Goal: Transaction & Acquisition: Download file/media

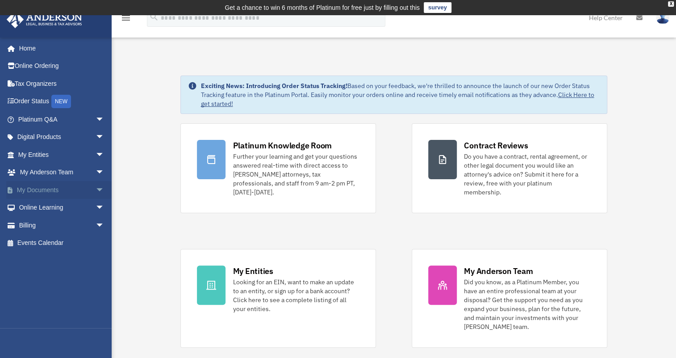
click at [58, 188] on link "My Documents arrow_drop_down" at bounding box center [62, 190] width 112 height 18
click at [96, 189] on span "arrow_drop_down" at bounding box center [105, 190] width 18 height 18
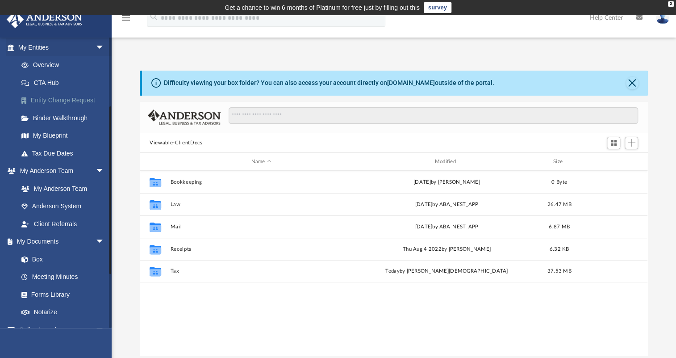
scroll to position [121, 0]
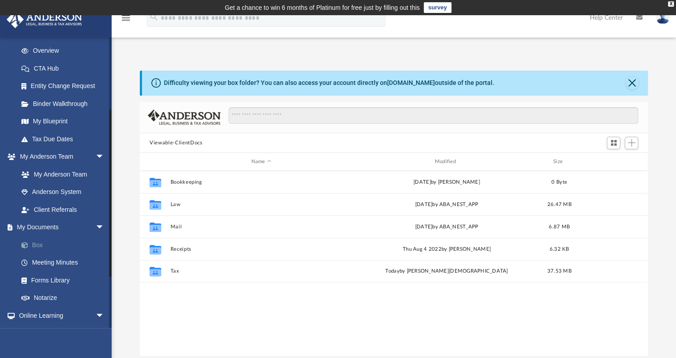
click at [41, 243] on link "Box" at bounding box center [65, 245] width 105 height 18
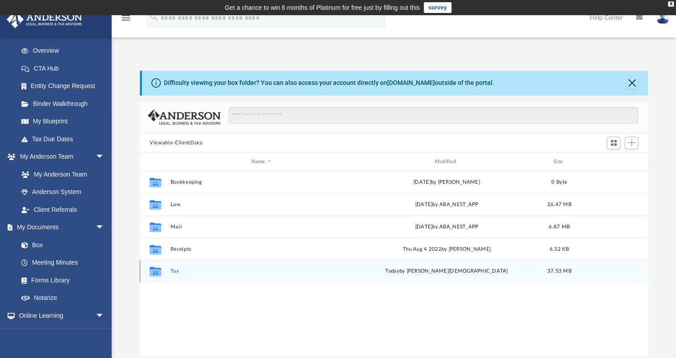
click at [173, 270] on button "Tax" at bounding box center [262, 271] width 182 height 6
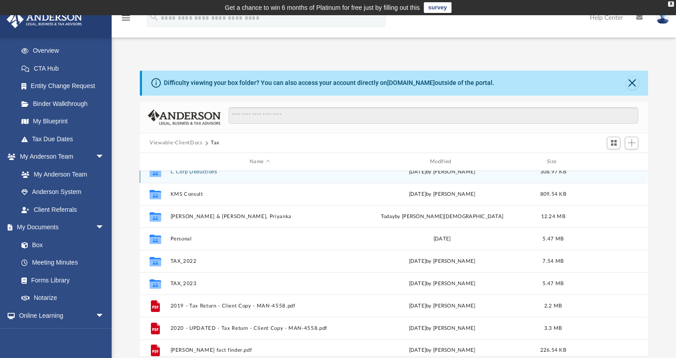
scroll to position [16, 0]
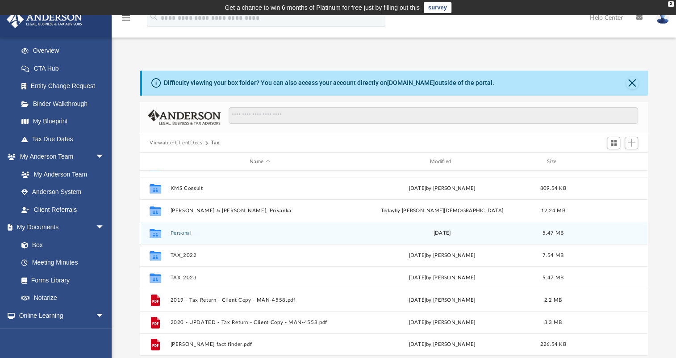
click at [185, 230] on button "Personal" at bounding box center [260, 233] width 179 height 6
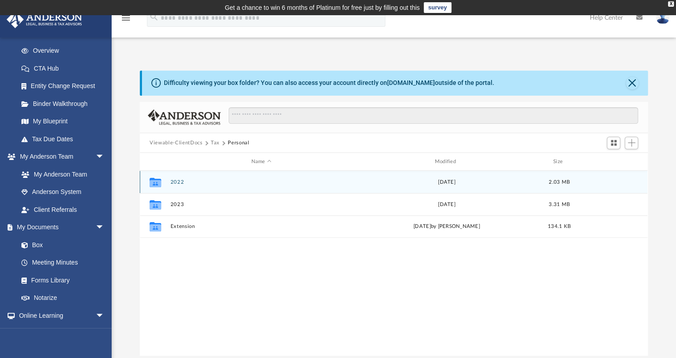
scroll to position [0, 0]
click at [175, 182] on button "2022" at bounding box center [262, 182] width 182 height 6
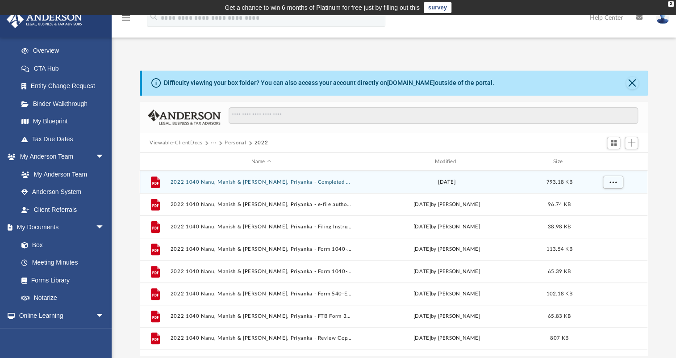
click at [297, 181] on button "2022 1040 Nanu, Manish & [PERSON_NAME], Priyanka - Completed Copy.pdf" at bounding box center [262, 182] width 182 height 6
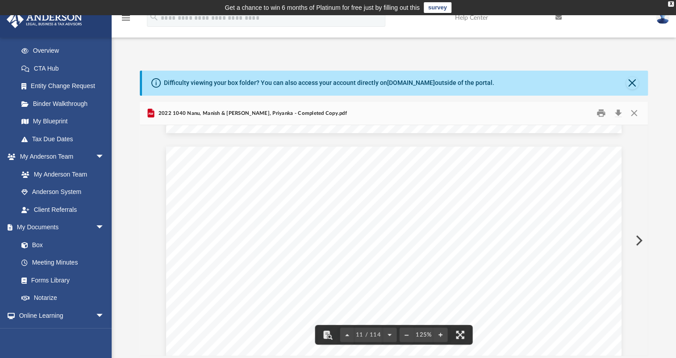
scroll to position [6554, 0]
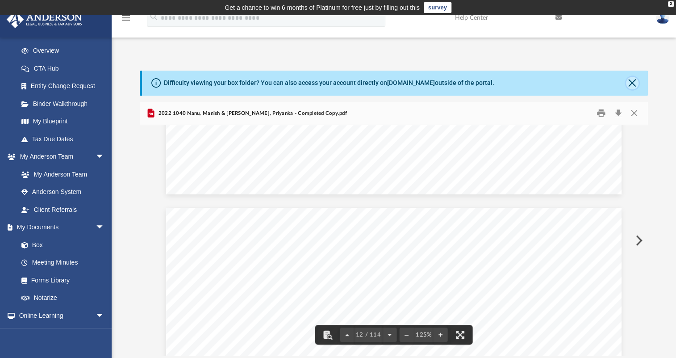
click at [627, 81] on button "Close" at bounding box center [632, 83] width 13 height 13
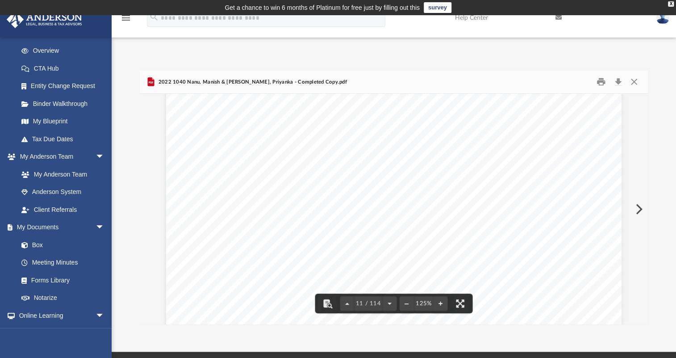
scroll to position [6108, 0]
click at [637, 83] on button "Close" at bounding box center [633, 82] width 16 height 14
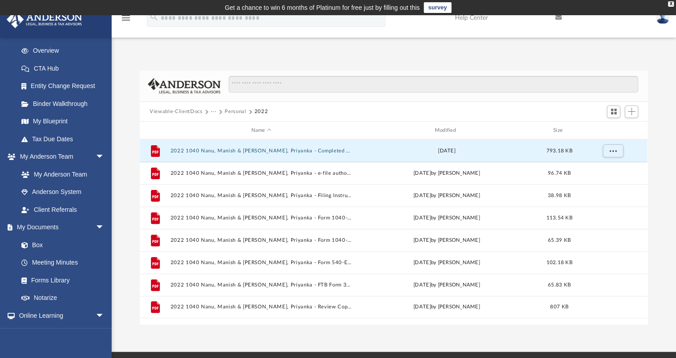
click at [236, 111] on button "Personal" at bounding box center [235, 112] width 21 height 8
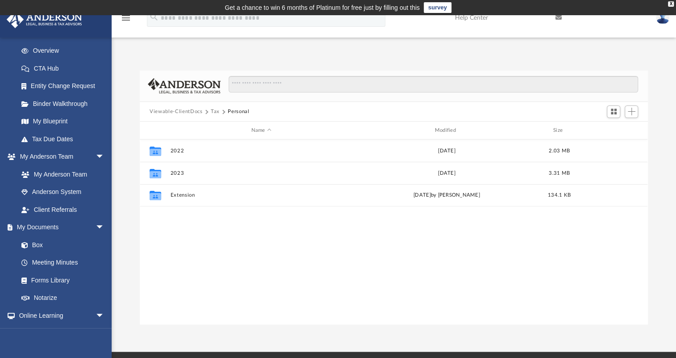
click at [211, 111] on button "Tax" at bounding box center [215, 112] width 9 height 8
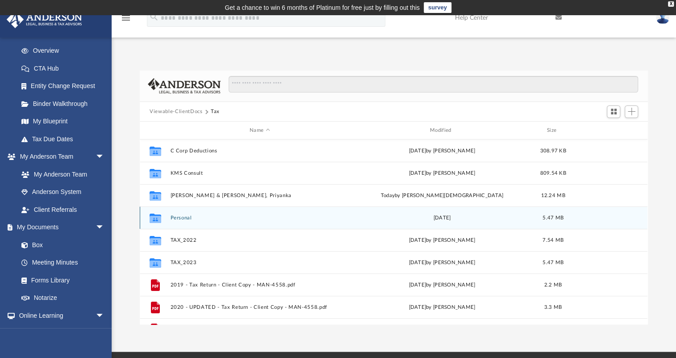
click at [179, 216] on button "Personal" at bounding box center [260, 218] width 179 height 6
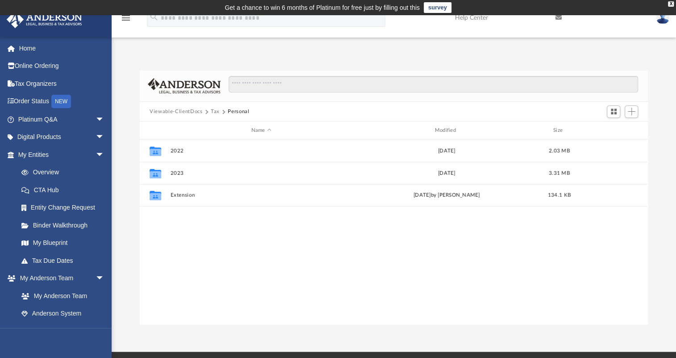
scroll to position [196, 501]
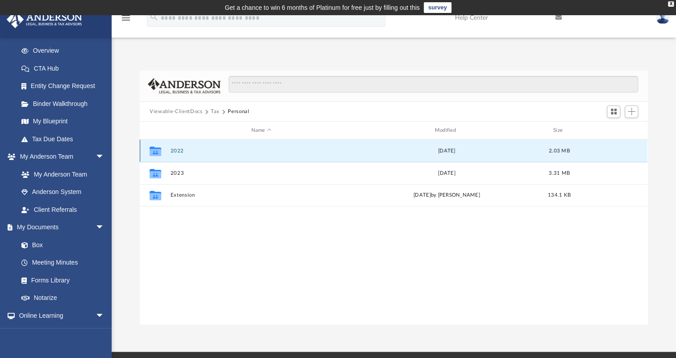
click at [175, 152] on button "2022" at bounding box center [262, 151] width 182 height 6
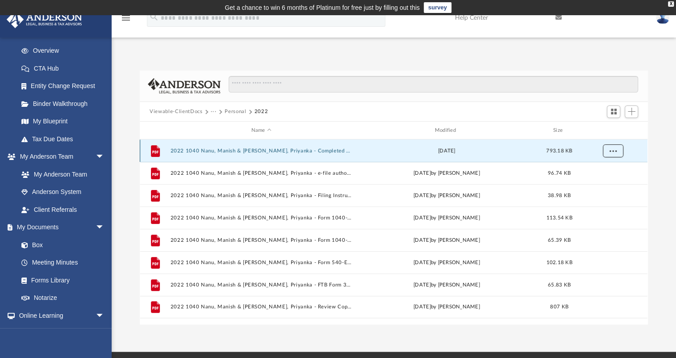
click at [608, 149] on button "More options" at bounding box center [613, 150] width 21 height 13
click at [610, 183] on li "Download" at bounding box center [605, 182] width 26 height 9
click at [261, 150] on button "2022 1040 Nanu, Manish & [PERSON_NAME], Priyanka - Completed Copy.pdf" at bounding box center [262, 151] width 182 height 6
